Goal: Check status: Check status

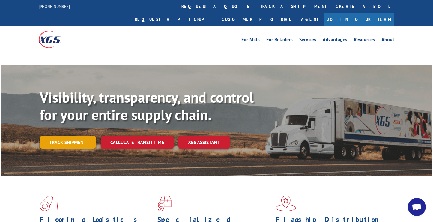
click at [76, 136] on link "Track shipment" at bounding box center [68, 142] width 56 height 13
click at [80, 136] on link "Track shipment" at bounding box center [68, 142] width 56 height 13
click at [63, 136] on link "Track shipment" at bounding box center [68, 142] width 56 height 13
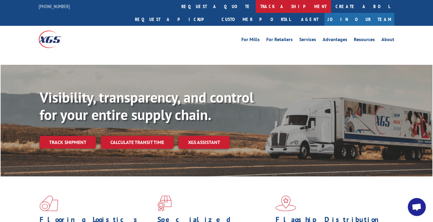
click at [256, 5] on link "track a shipment" at bounding box center [293, 6] width 75 height 13
click at [256, 7] on link "track a shipment" at bounding box center [293, 6] width 75 height 13
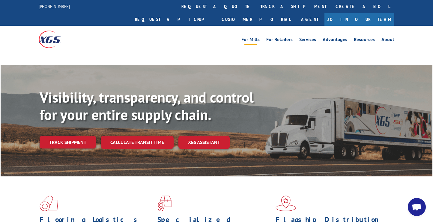
click at [251, 37] on link "For Mills" at bounding box center [250, 40] width 18 height 7
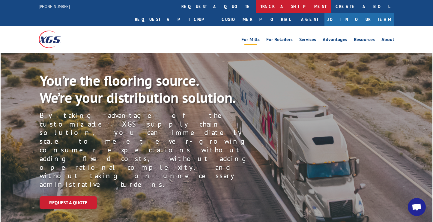
click at [256, 7] on link "track a shipment" at bounding box center [293, 6] width 75 height 13
click at [256, 8] on link "track a shipment" at bounding box center [293, 6] width 75 height 13
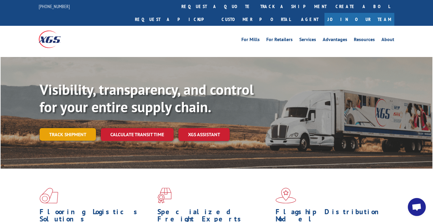
click at [82, 128] on link "Track shipment" at bounding box center [68, 134] width 56 height 13
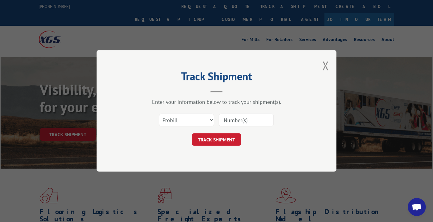
click at [243, 120] on input at bounding box center [245, 120] width 55 height 13
paste input "17608717"
type input "17608717"
click at [219, 140] on button "TRACK SHIPMENT" at bounding box center [216, 139] width 49 height 13
